Goal: Contribute content

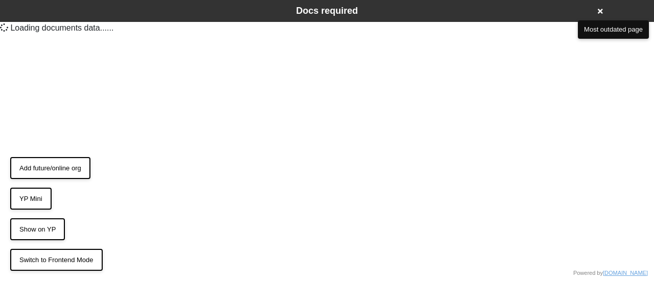
click at [63, 171] on button "Add future/online org" at bounding box center [50, 168] width 80 height 22
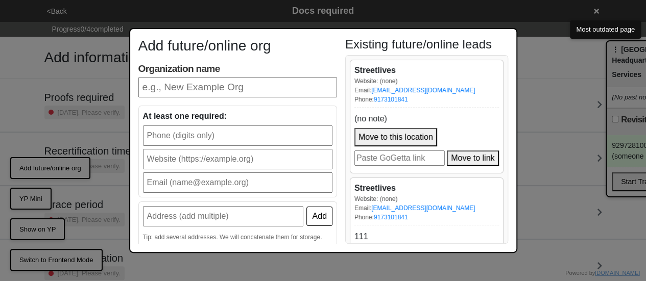
click at [407, 135] on button "Move to this location" at bounding box center [395, 137] width 83 height 18
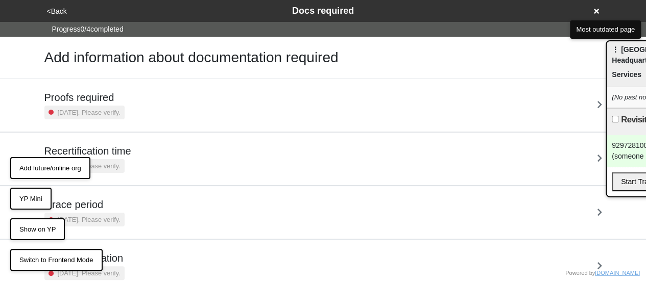
click at [34, 171] on button "Add future/online org" at bounding box center [50, 168] width 80 height 22
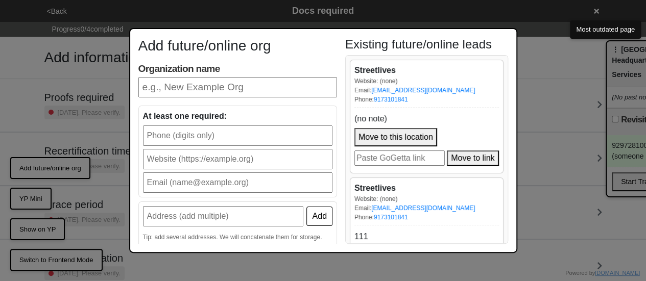
click at [390, 158] on input "url" at bounding box center [399, 158] width 90 height 15
click at [400, 136] on button "Move to this location" at bounding box center [395, 137] width 83 height 18
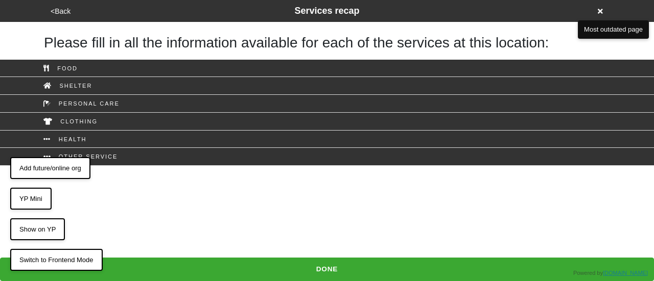
click at [71, 172] on button "Add future/online org" at bounding box center [50, 168] width 80 height 22
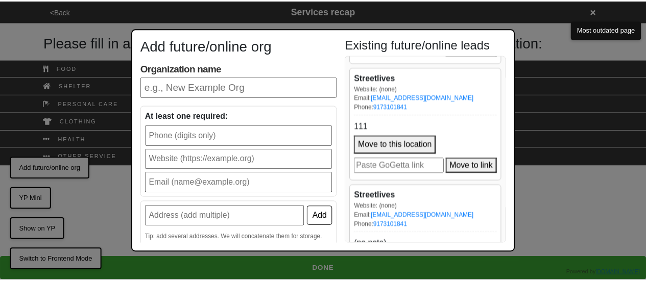
scroll to position [172, 0]
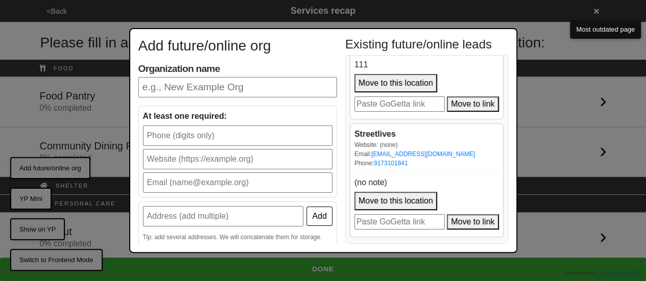
click at [200, 87] on input "Organization name" at bounding box center [237, 87] width 199 height 20
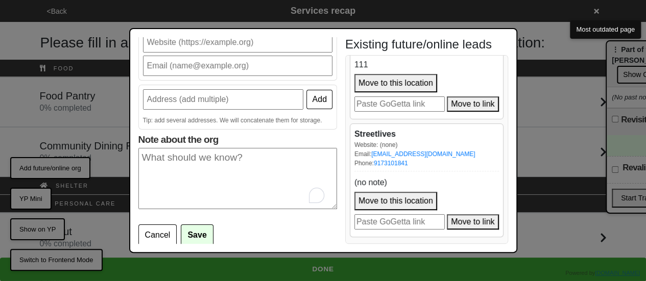
scroll to position [117, 0]
paste textarea "refereal by case manager, 10- clothing, strollers, diapers, ultarsound refs, ne…"
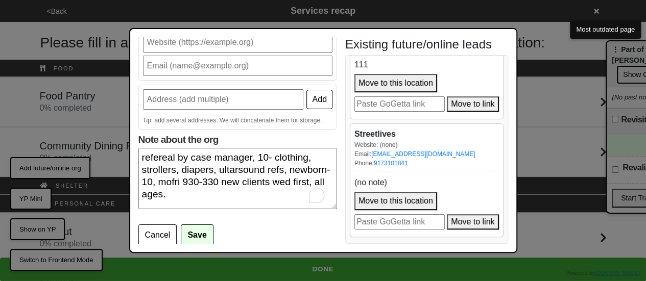
scroll to position [66, 0]
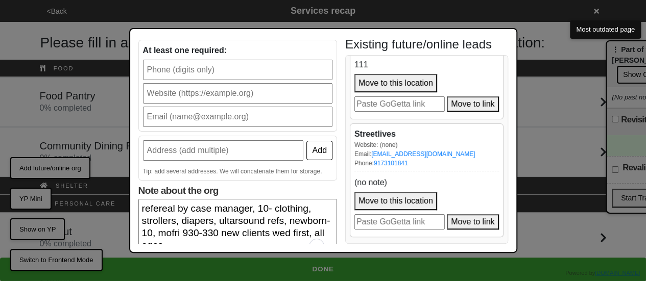
type textarea "refereal by case manager, 10- clothing, strollers, diapers, ultarsound refs, ne…"
click at [174, 160] on input "text" at bounding box center [223, 150] width 161 height 20
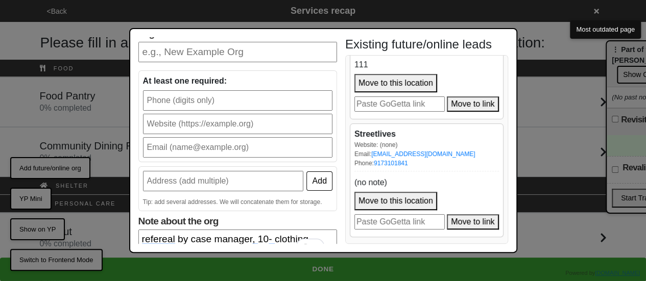
scroll to position [0, 0]
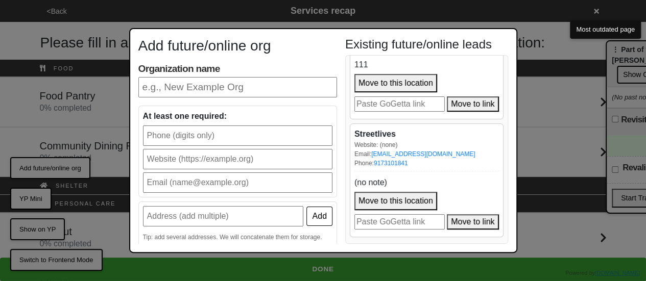
paste input "Bridge Women's Support Center"
type input "Bridge Women's Support Center"
paste input "(718) 463-1810"
click at [188, 131] on input "(718) 463-1810" at bounding box center [237, 136] width 189 height 20
type input "(718) 463-1810"
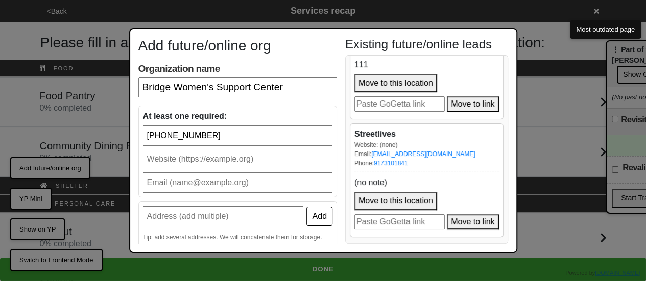
click at [179, 172] on div "At least one required: (718) 463-1810" at bounding box center [237, 152] width 199 height 92
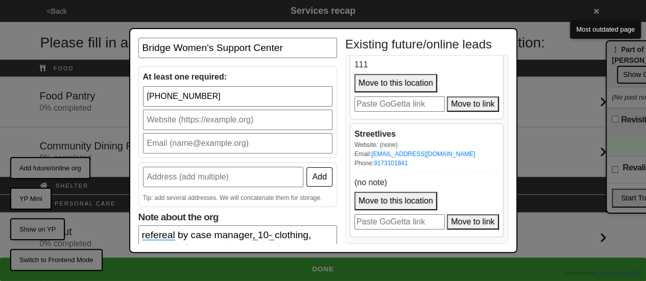
scroll to position [51, 0]
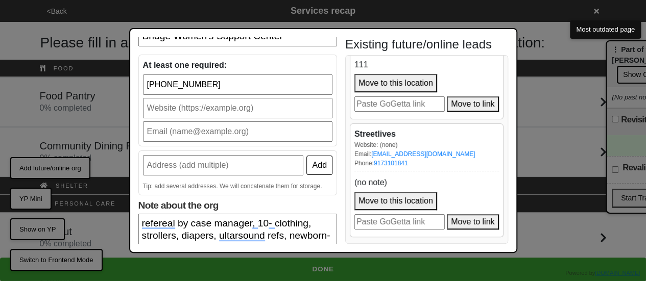
paste input "Address: 14-02 124th St, College Point, NY 11356"
click at [171, 160] on input "Address: 14-02 124th St, College Point, NY 11356" at bounding box center [223, 165] width 161 height 20
drag, startPoint x: 157, startPoint y: 165, endPoint x: 117, endPoint y: 163, distance: 39.4
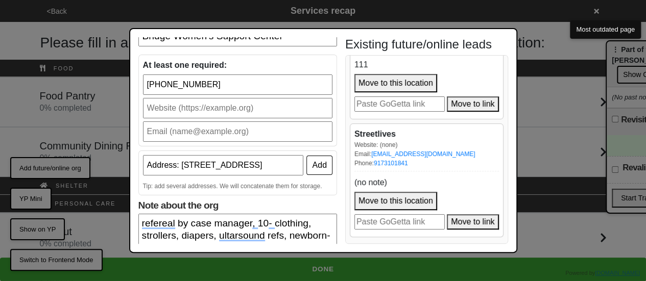
click at [117, 163] on div "Add future/online org Organization name Bridge Women's Support Center At least …" at bounding box center [323, 140] width 646 height 281
click at [192, 162] on input "Address: 14-02 124th St, College Point, NY 11356" at bounding box center [223, 165] width 161 height 20
drag, startPoint x: 179, startPoint y: 164, endPoint x: 106, endPoint y: 140, distance: 76.4
click at [118, 155] on div "Add future/online org Organization name Bridge Women's Support Center At least …" at bounding box center [323, 140] width 646 height 281
type input "14-02 124th St, College Point, NY 11356"
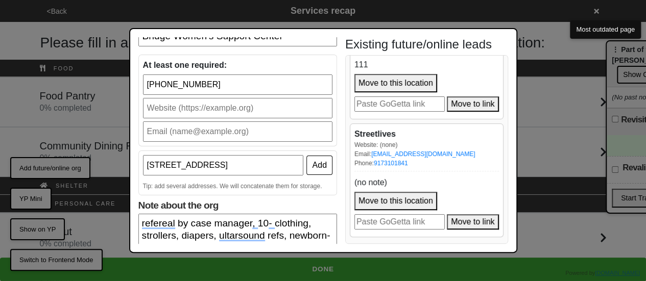
click at [309, 166] on button "Add" at bounding box center [319, 165] width 26 height 19
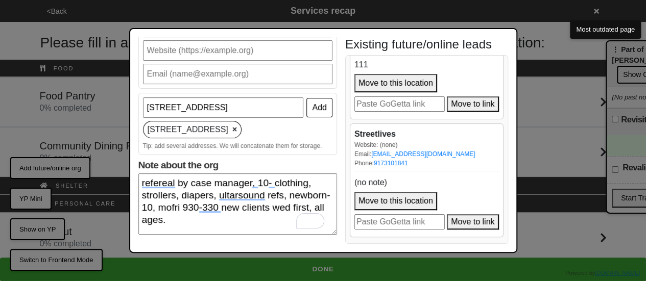
scroll to position [134, 0]
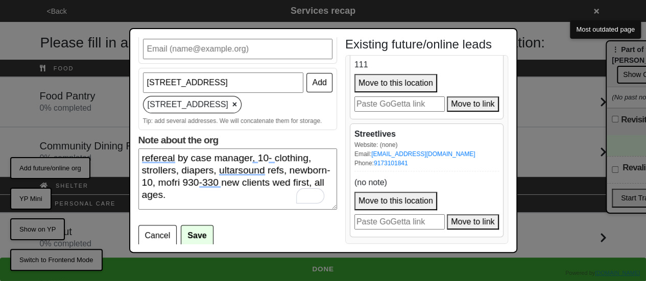
click at [196, 227] on button "Save" at bounding box center [197, 235] width 32 height 21
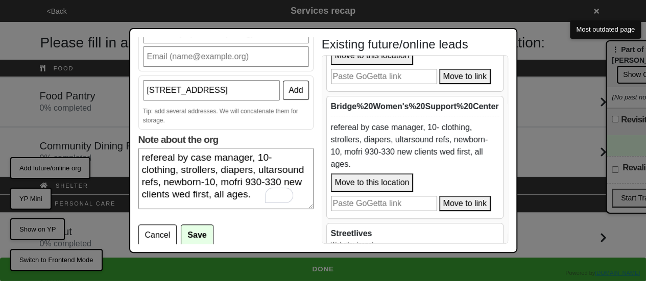
scroll to position [102, 0]
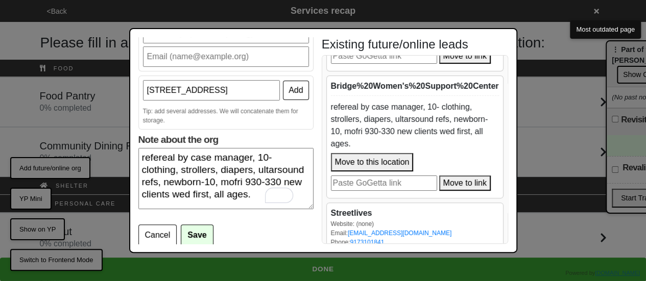
click at [347, 84] on div "Bridge%20Women's%20Support%20Center" at bounding box center [415, 86] width 168 height 12
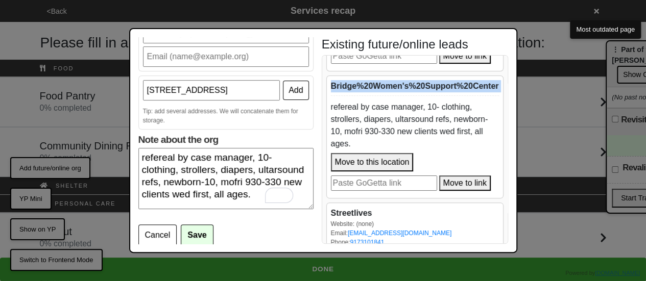
click at [347, 84] on div "Bridge%20Women's%20Support%20Center" at bounding box center [415, 86] width 168 height 12
click at [384, 156] on button "Move to this location" at bounding box center [372, 162] width 83 height 18
click at [360, 157] on button "Move to this location" at bounding box center [372, 162] width 83 height 18
